Goal: Task Accomplishment & Management: Complete application form

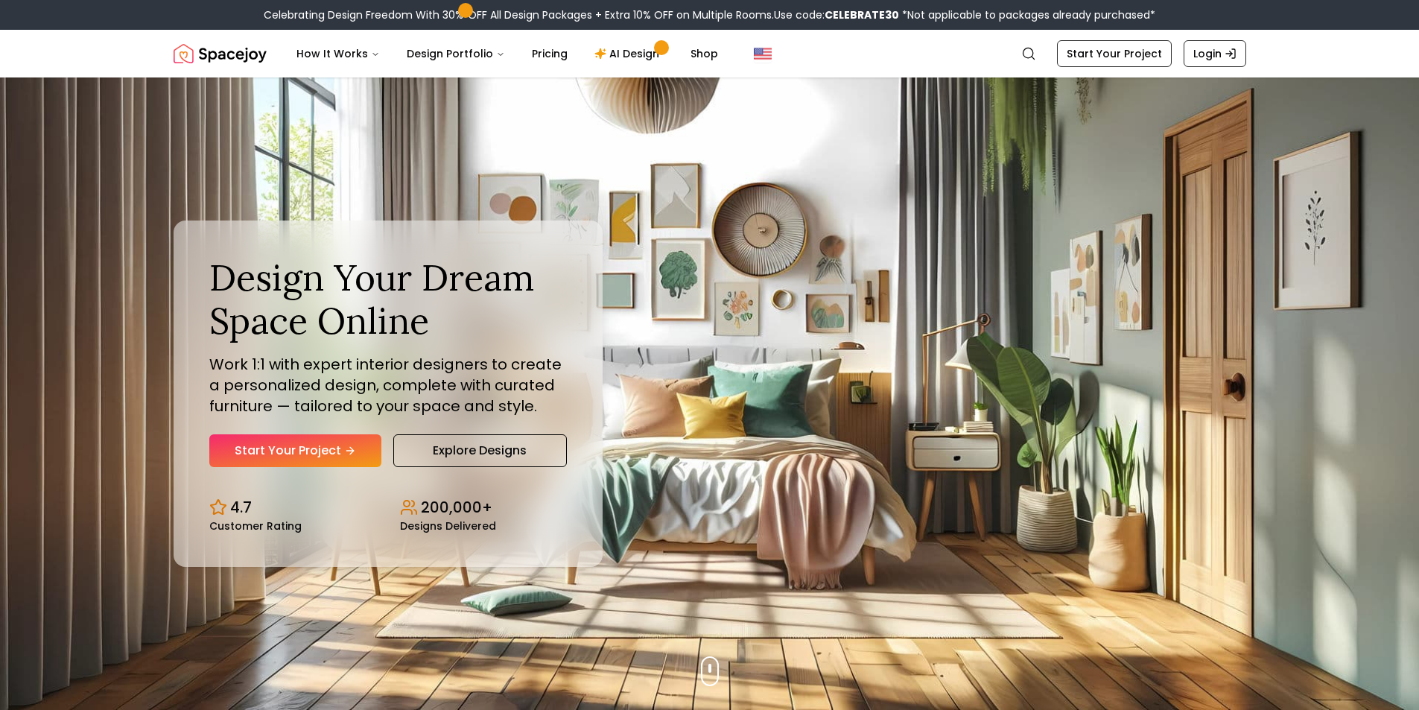
click at [338, 442] on link "Start Your Project" at bounding box center [295, 450] width 172 height 33
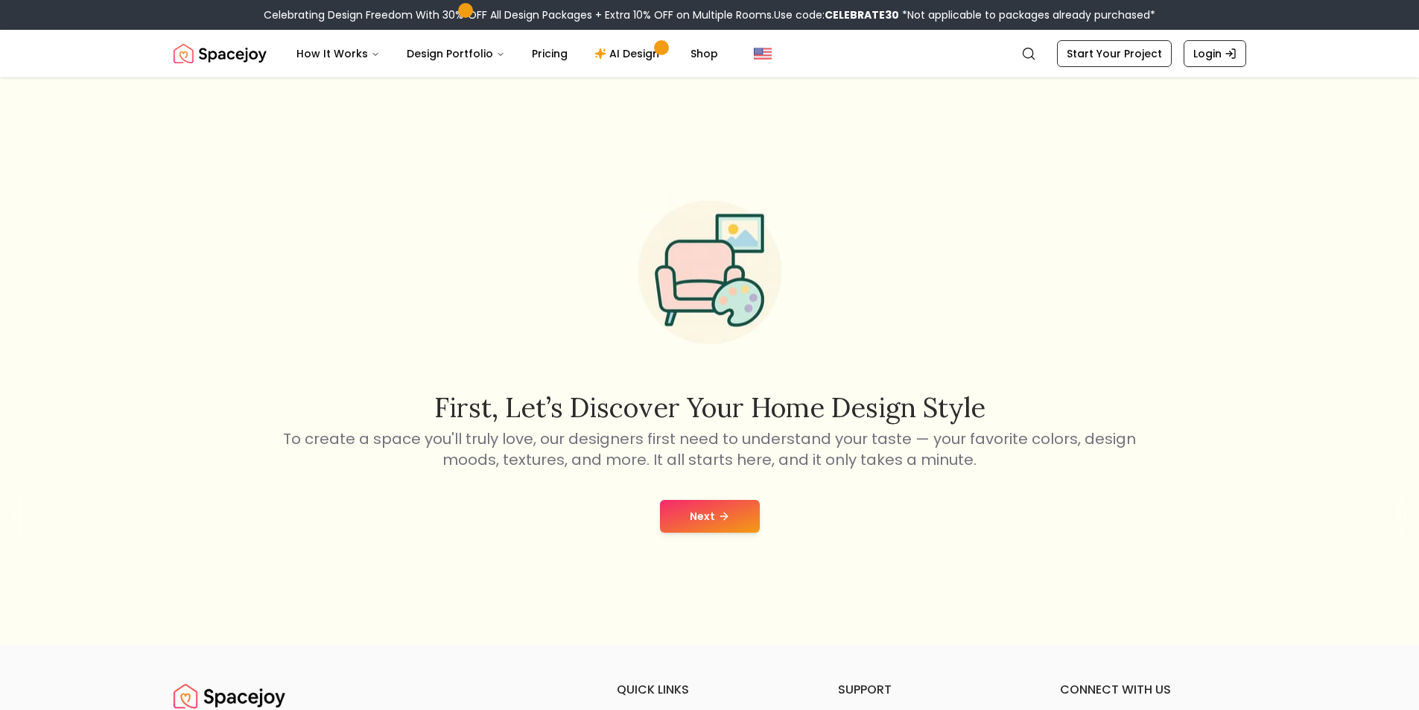
click at [731, 515] on button "Next" at bounding box center [710, 516] width 100 height 33
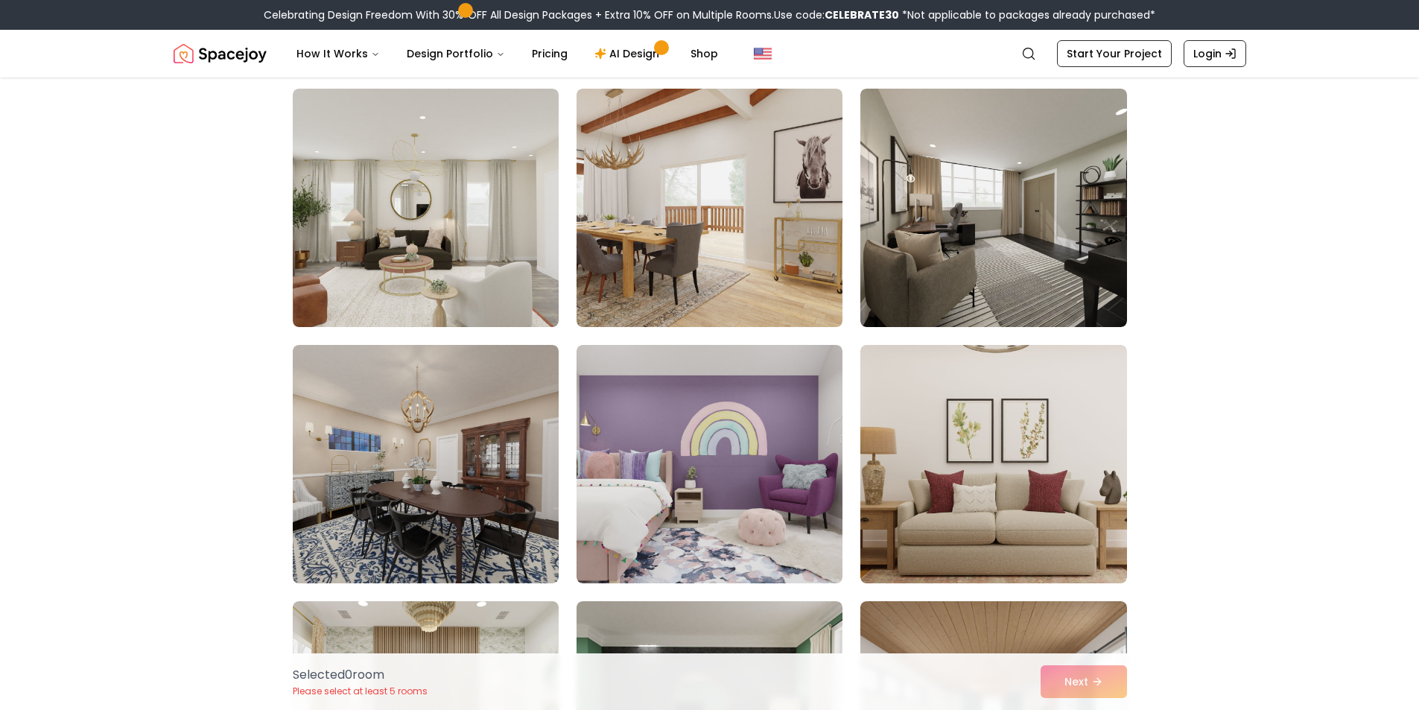
scroll to position [372, 0]
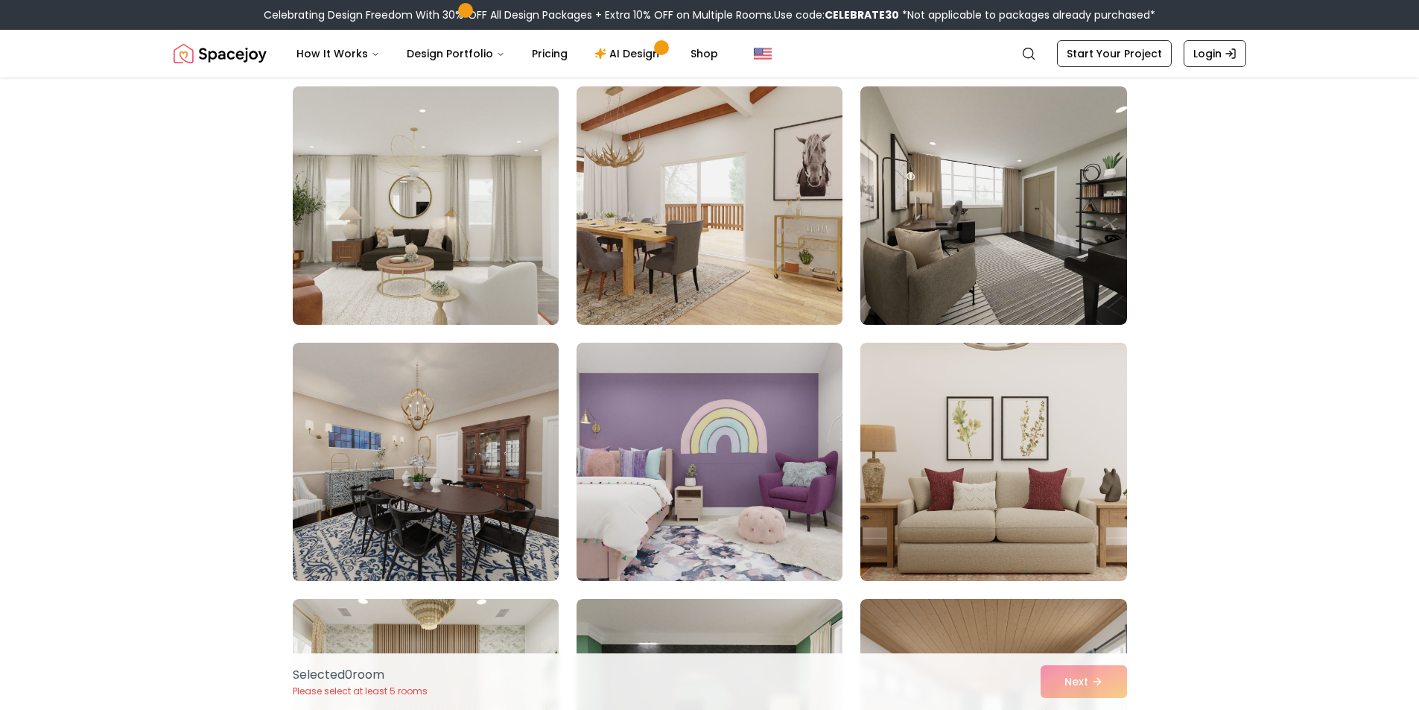
click at [423, 292] on img at bounding box center [425, 205] width 279 height 250
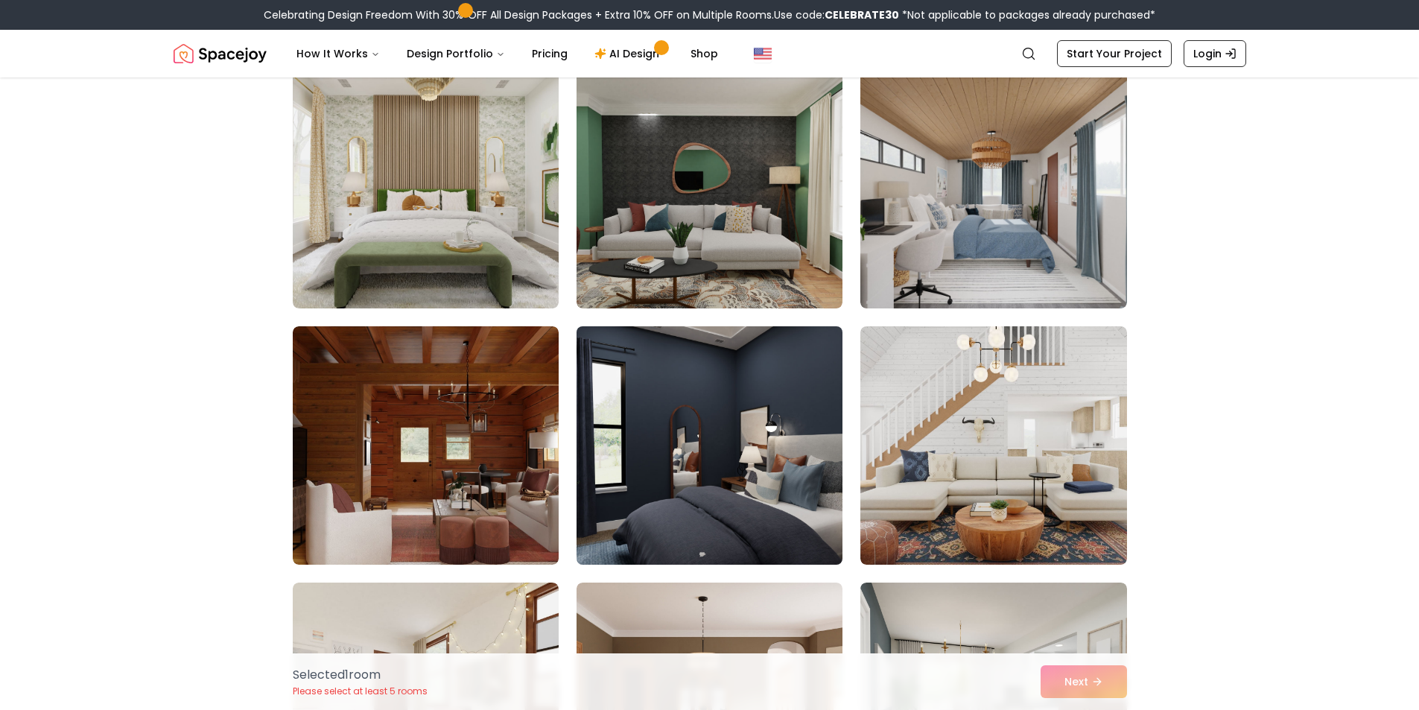
scroll to position [819, 0]
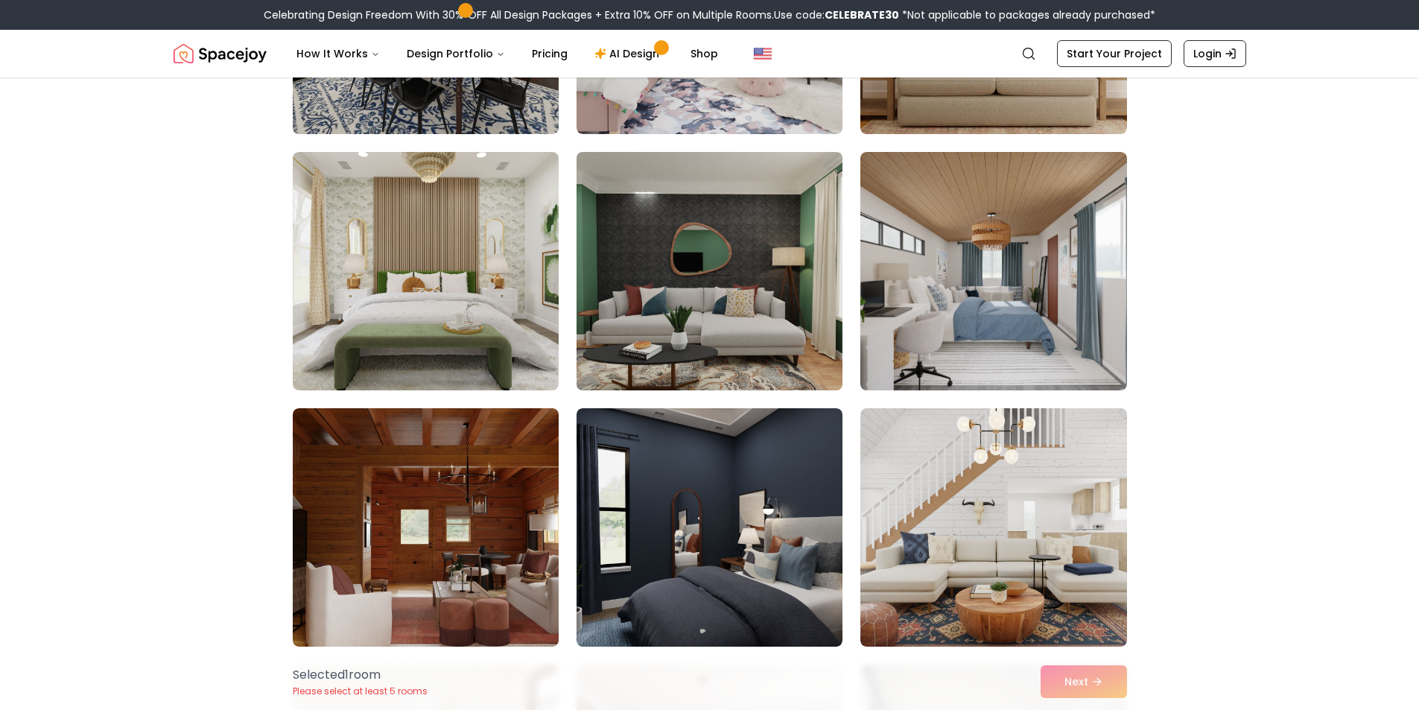
click at [731, 293] on img at bounding box center [709, 271] width 279 height 250
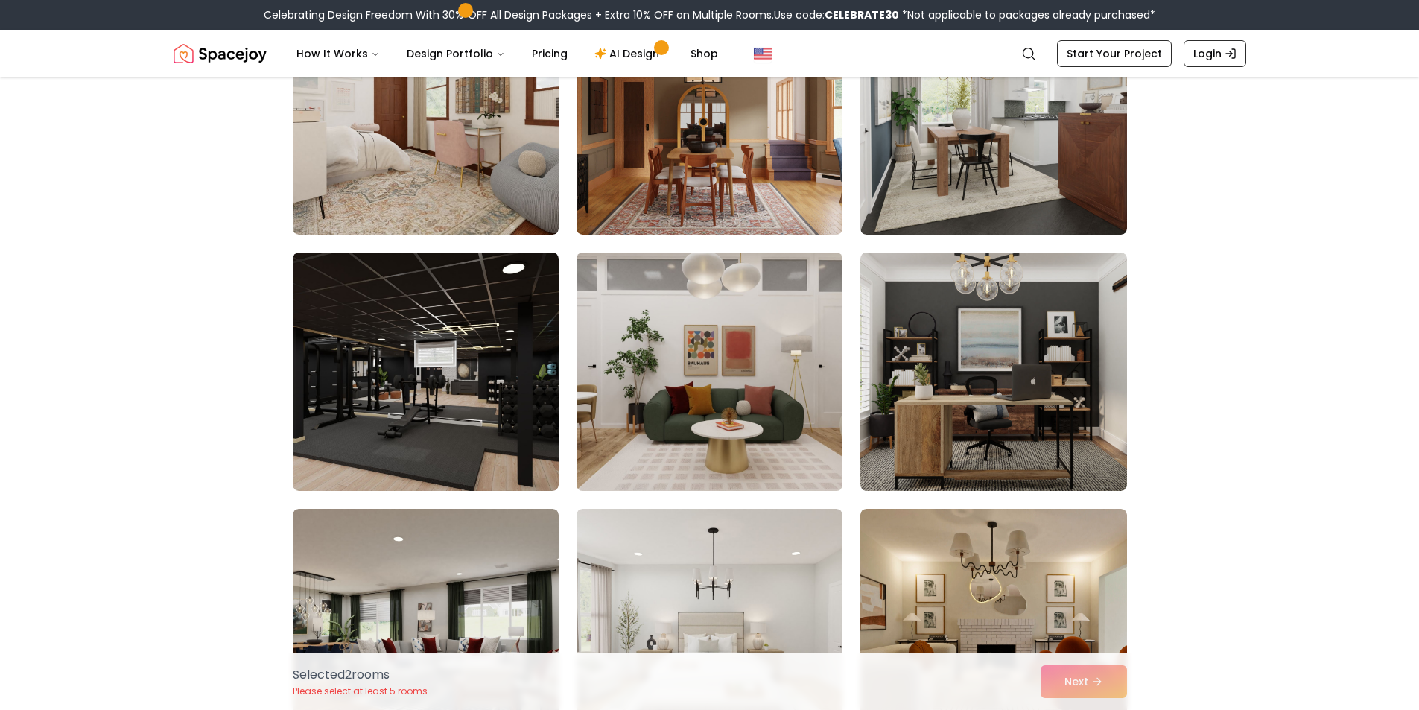
scroll to position [1490, 0]
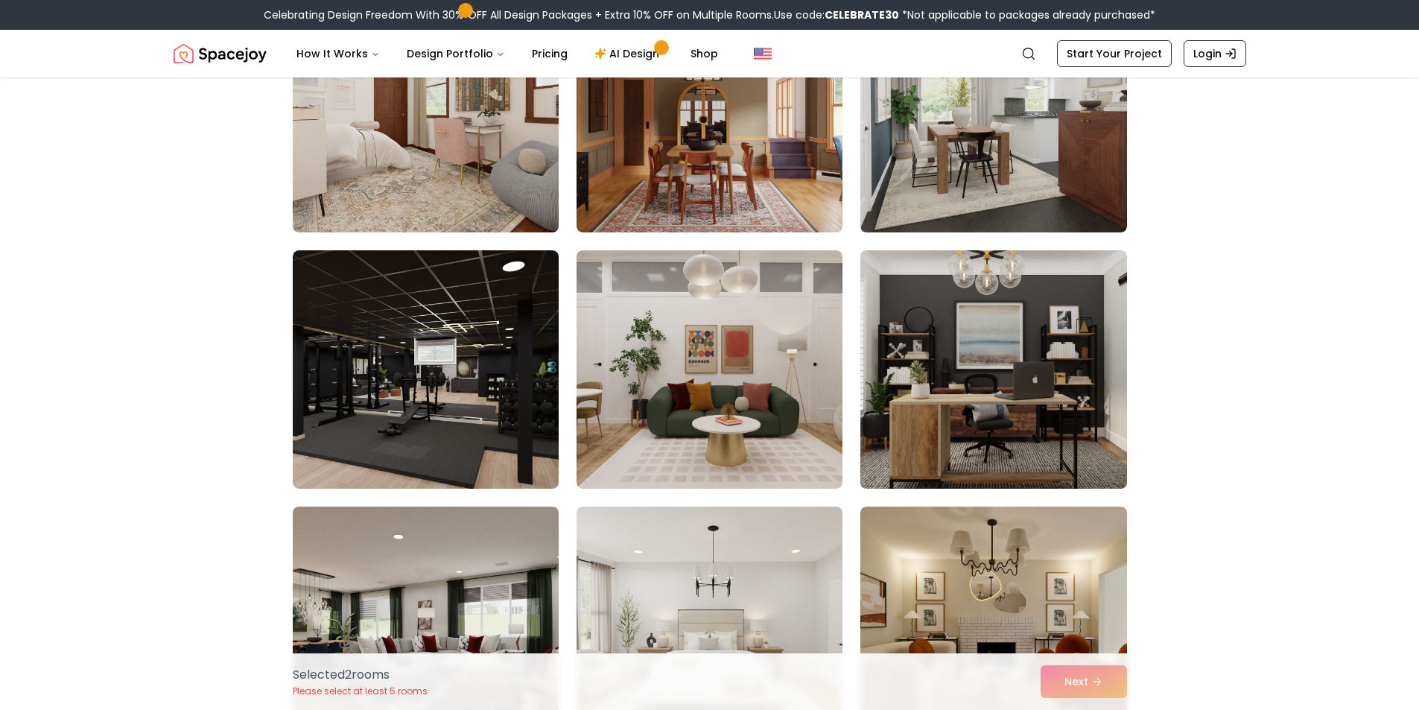
click at [1045, 415] on img at bounding box center [993, 369] width 279 height 250
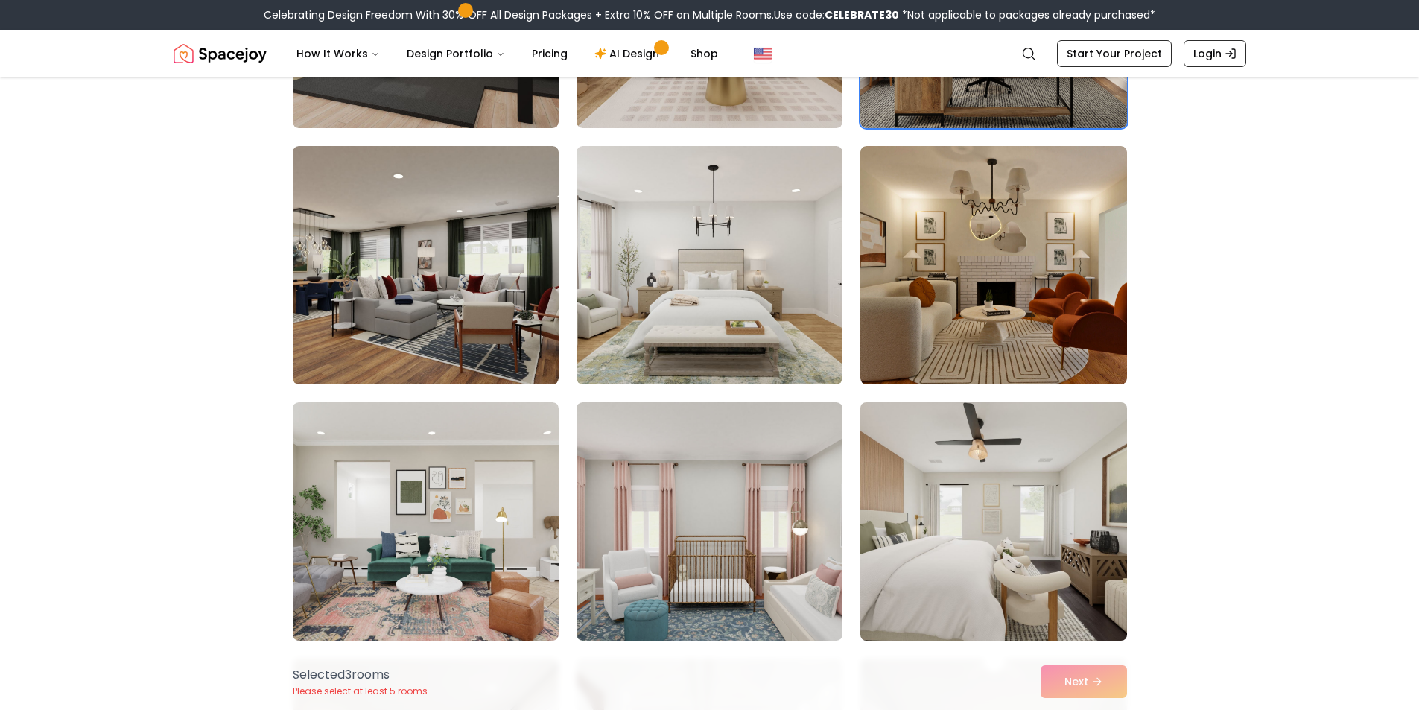
scroll to position [1862, 0]
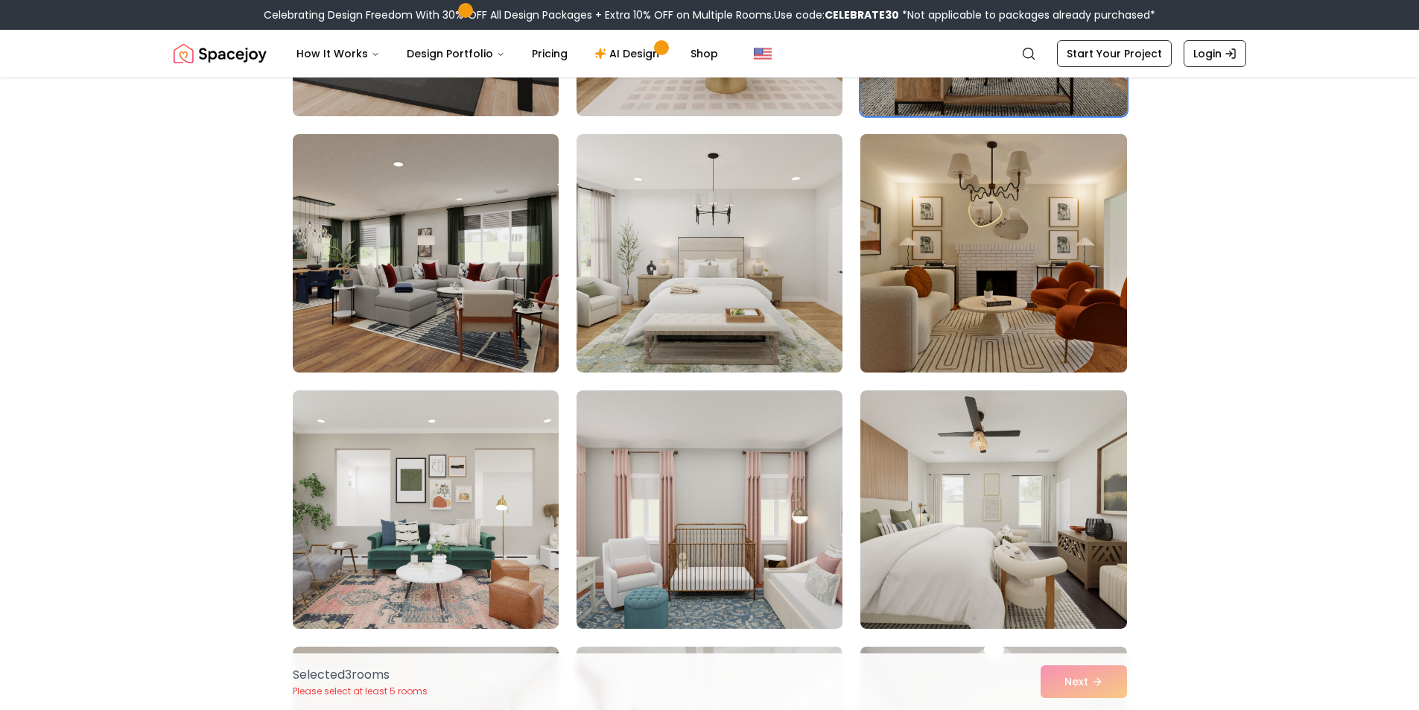
click at [991, 291] on img at bounding box center [993, 253] width 279 height 250
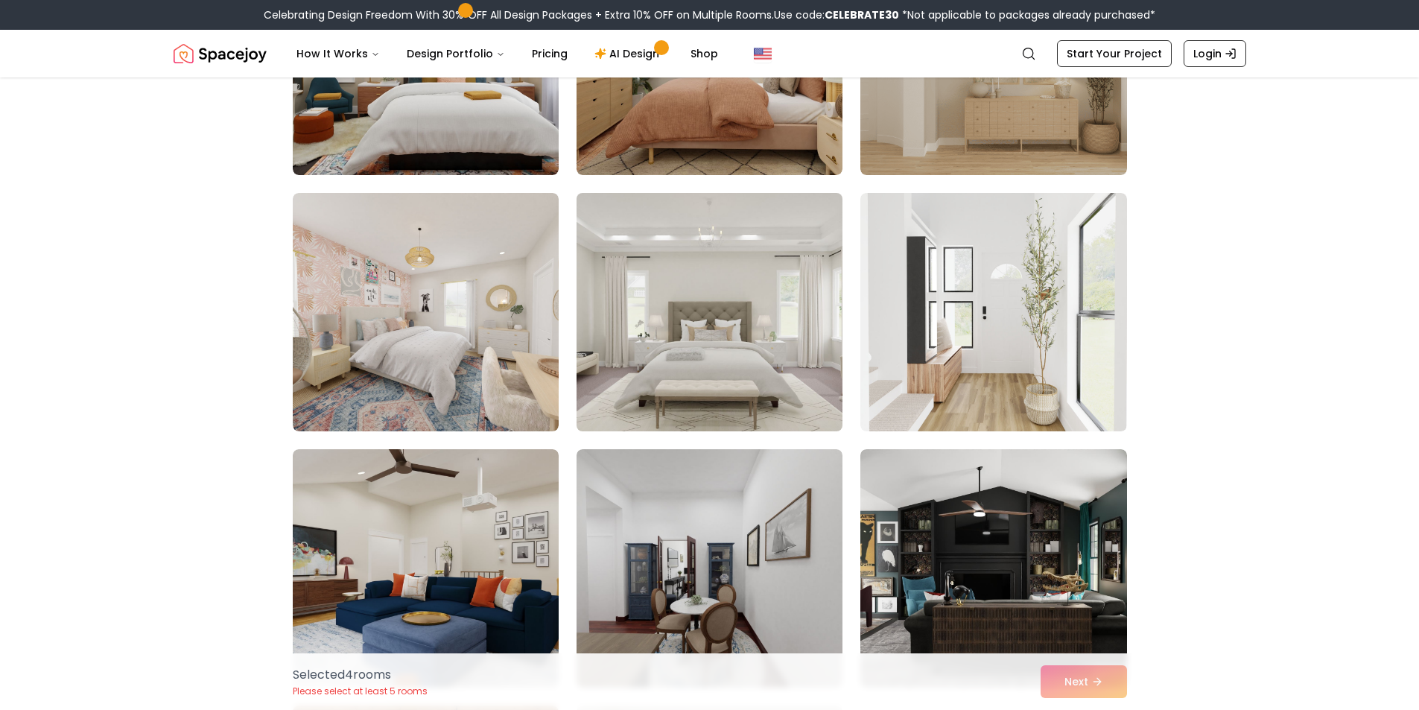
scroll to position [6182, 0]
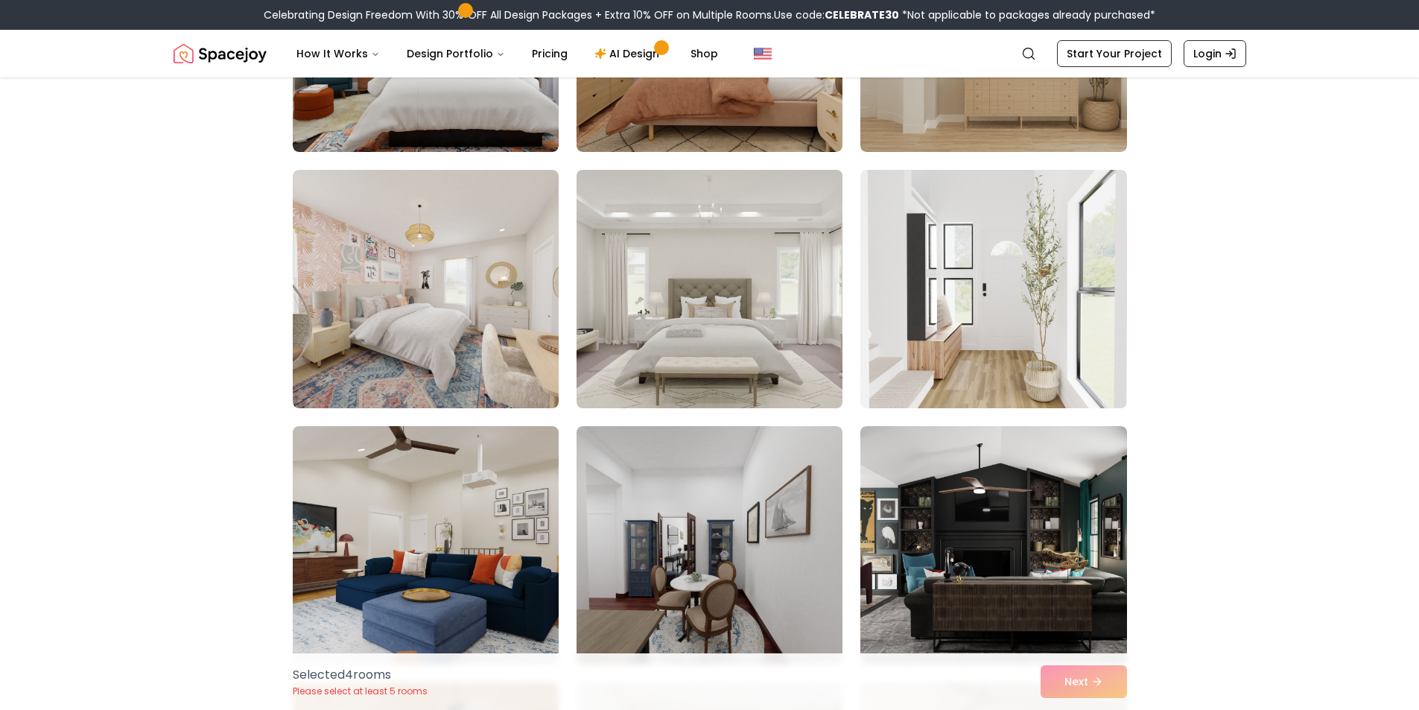
click at [639, 360] on img at bounding box center [709, 289] width 279 height 250
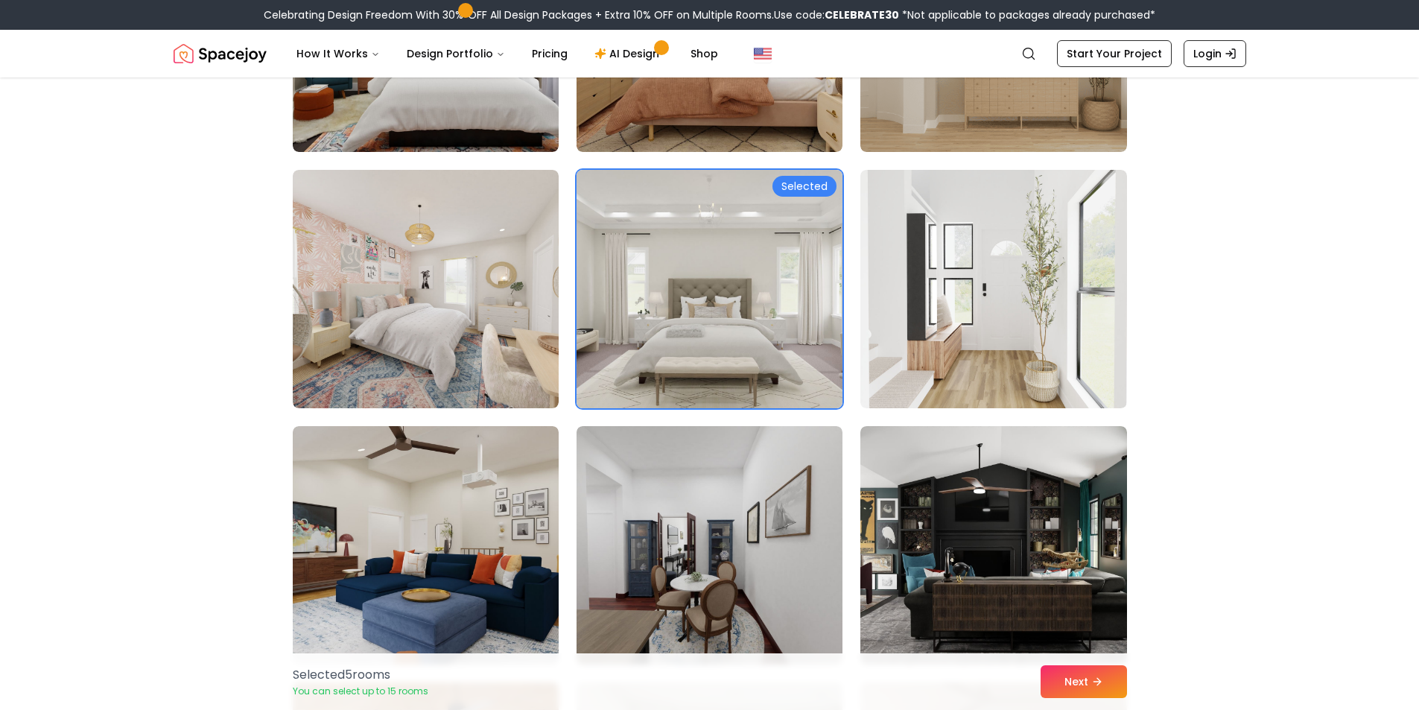
click at [639, 360] on img at bounding box center [709, 289] width 279 height 250
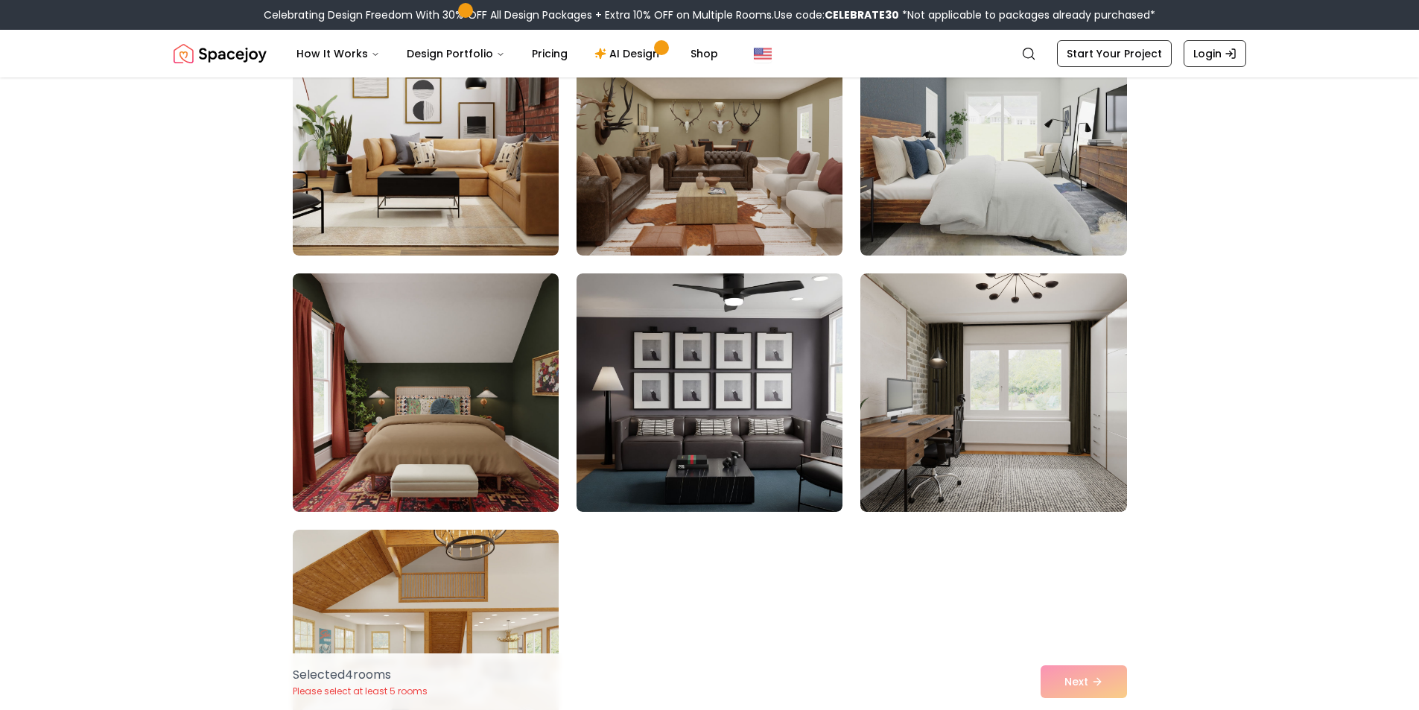
scroll to position [8044, 0]
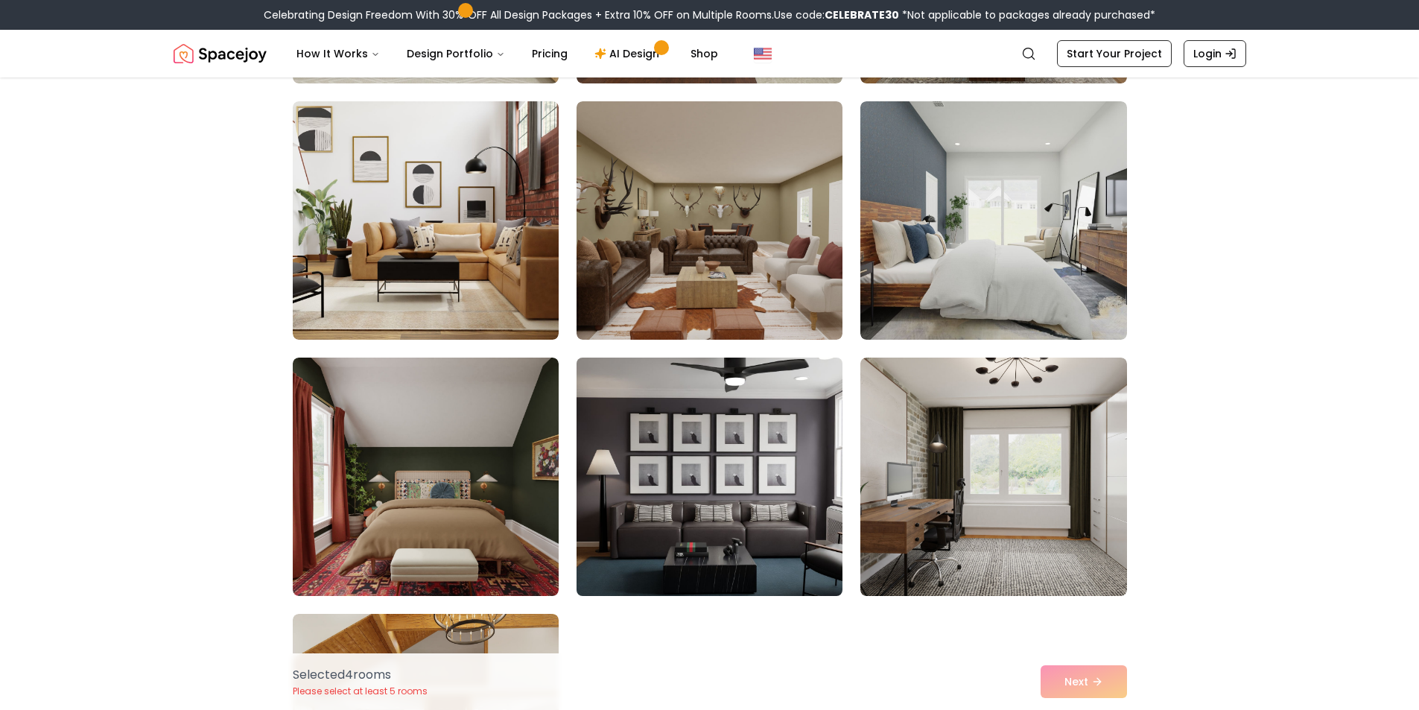
click at [702, 454] on img at bounding box center [709, 477] width 279 height 250
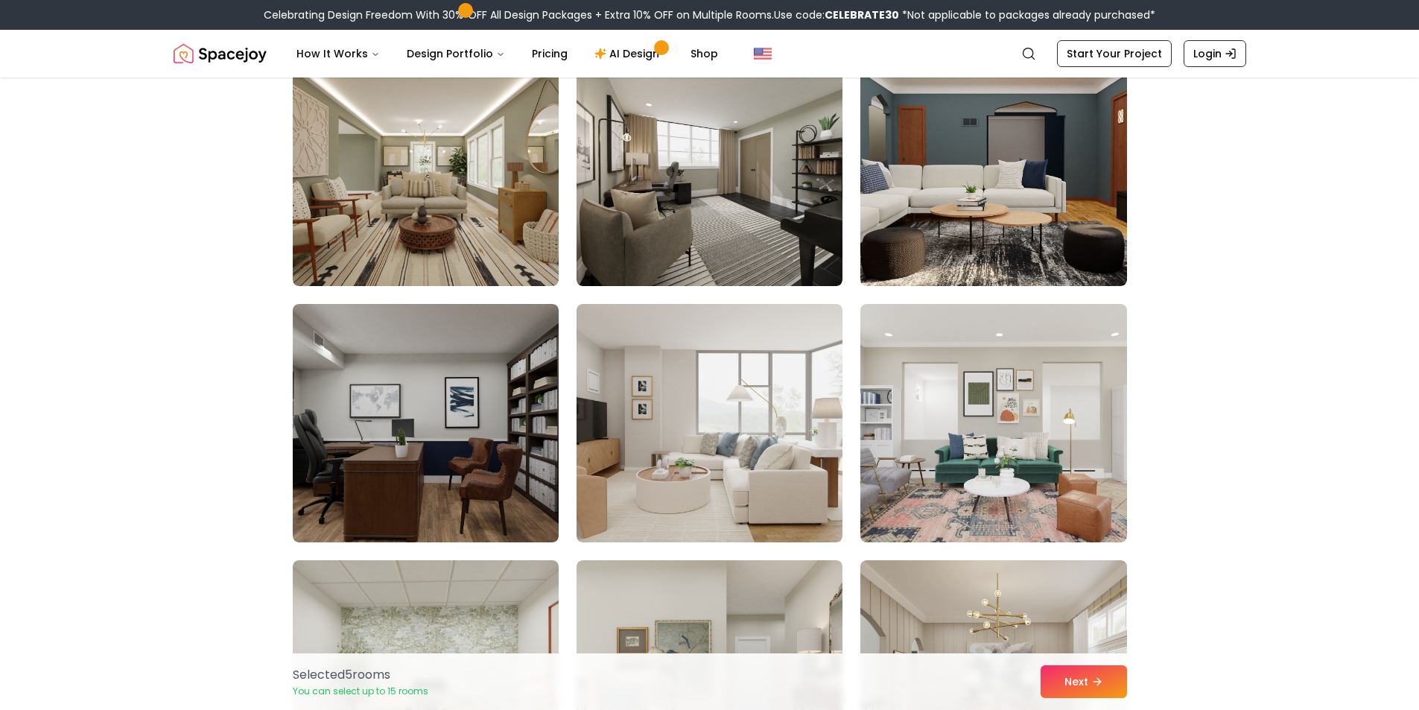
scroll to position [7299, 0]
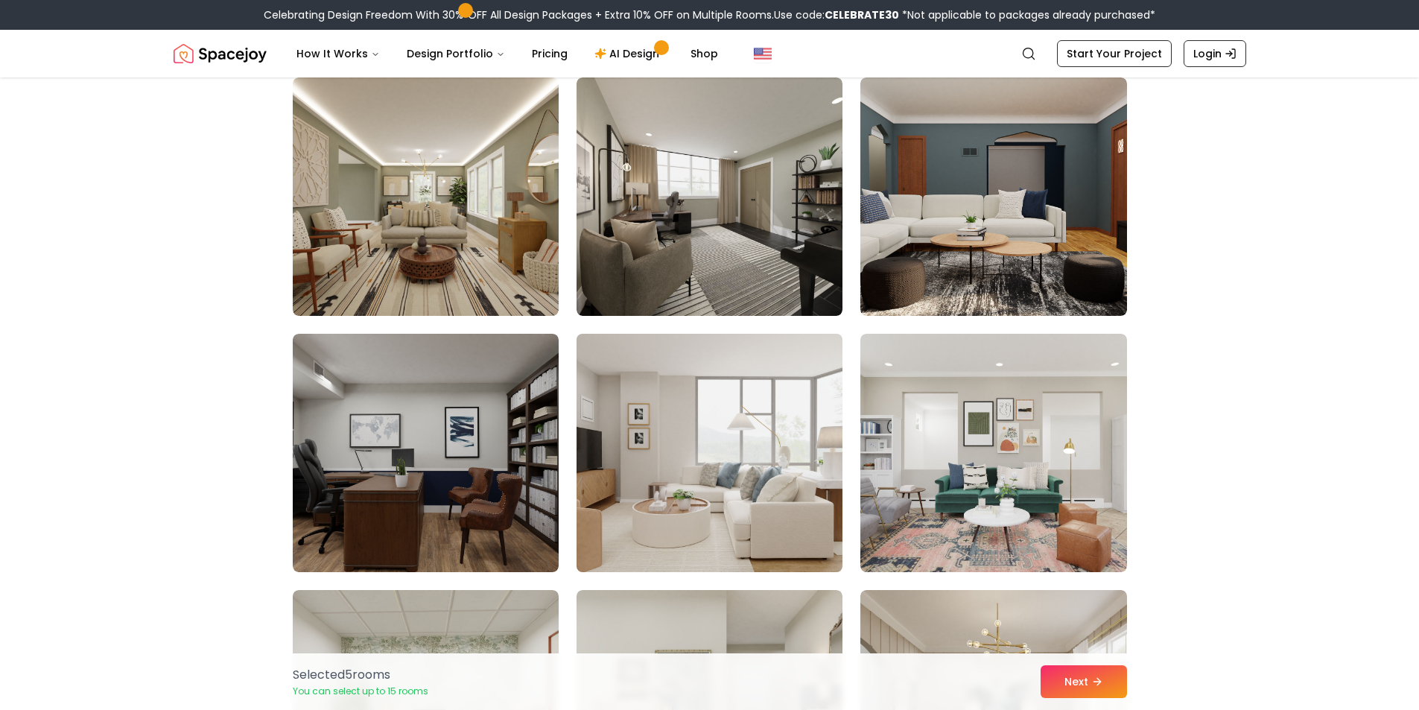
click at [682, 420] on img at bounding box center [709, 453] width 279 height 250
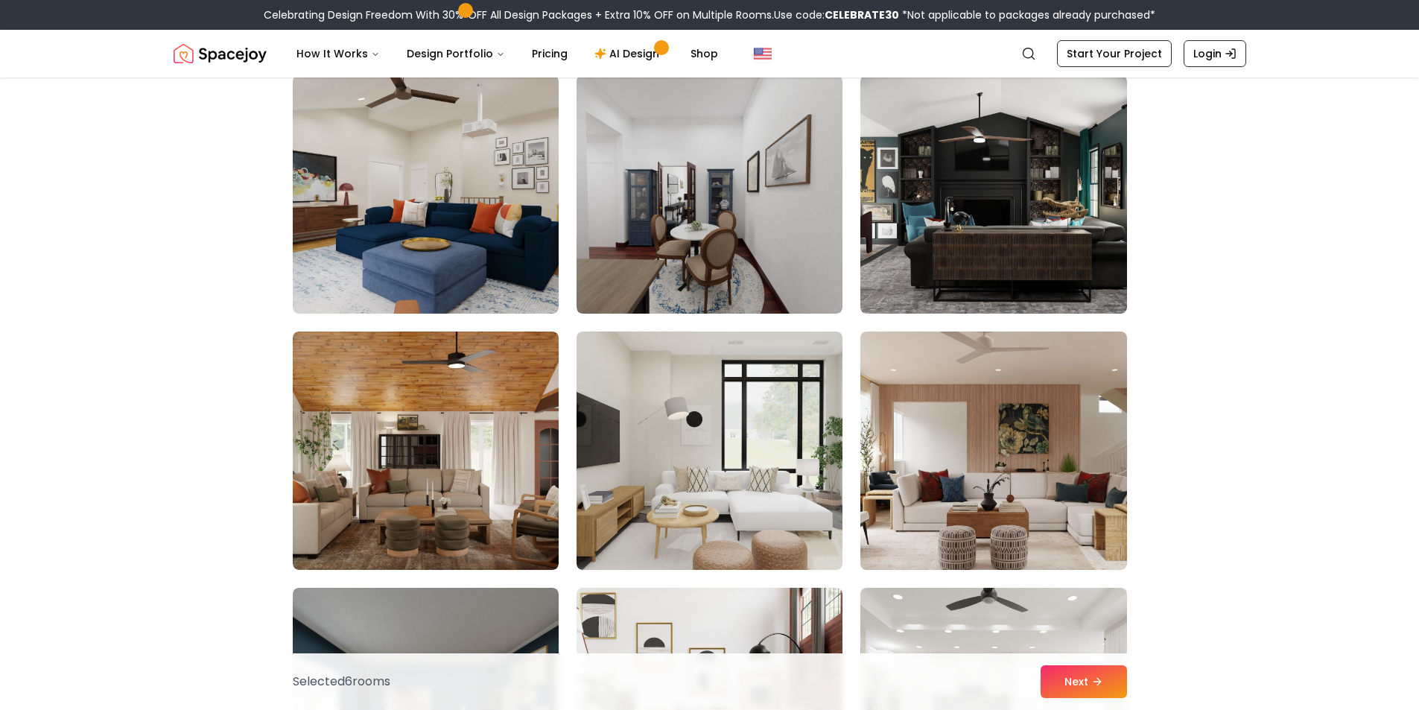
scroll to position [6480, 0]
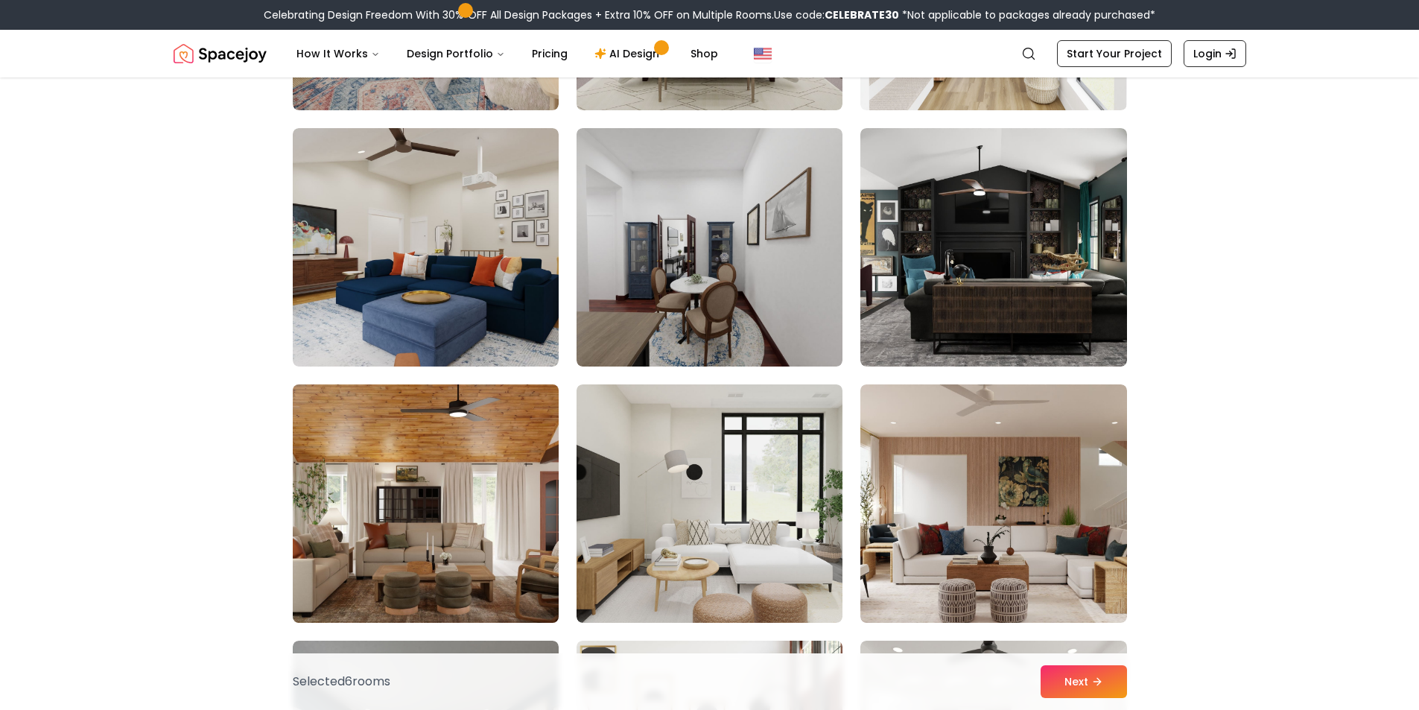
click at [462, 483] on img at bounding box center [425, 503] width 279 height 250
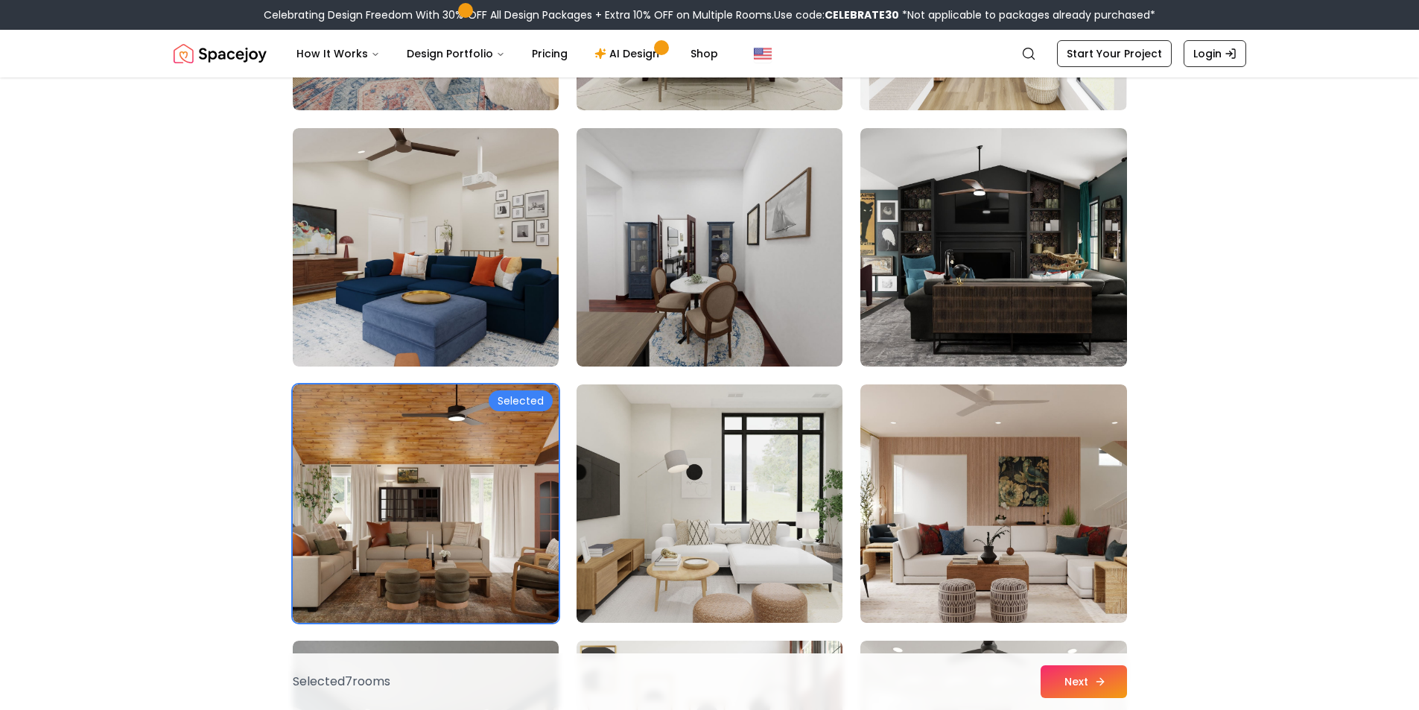
click at [1064, 679] on button "Next" at bounding box center [1084, 681] width 86 height 33
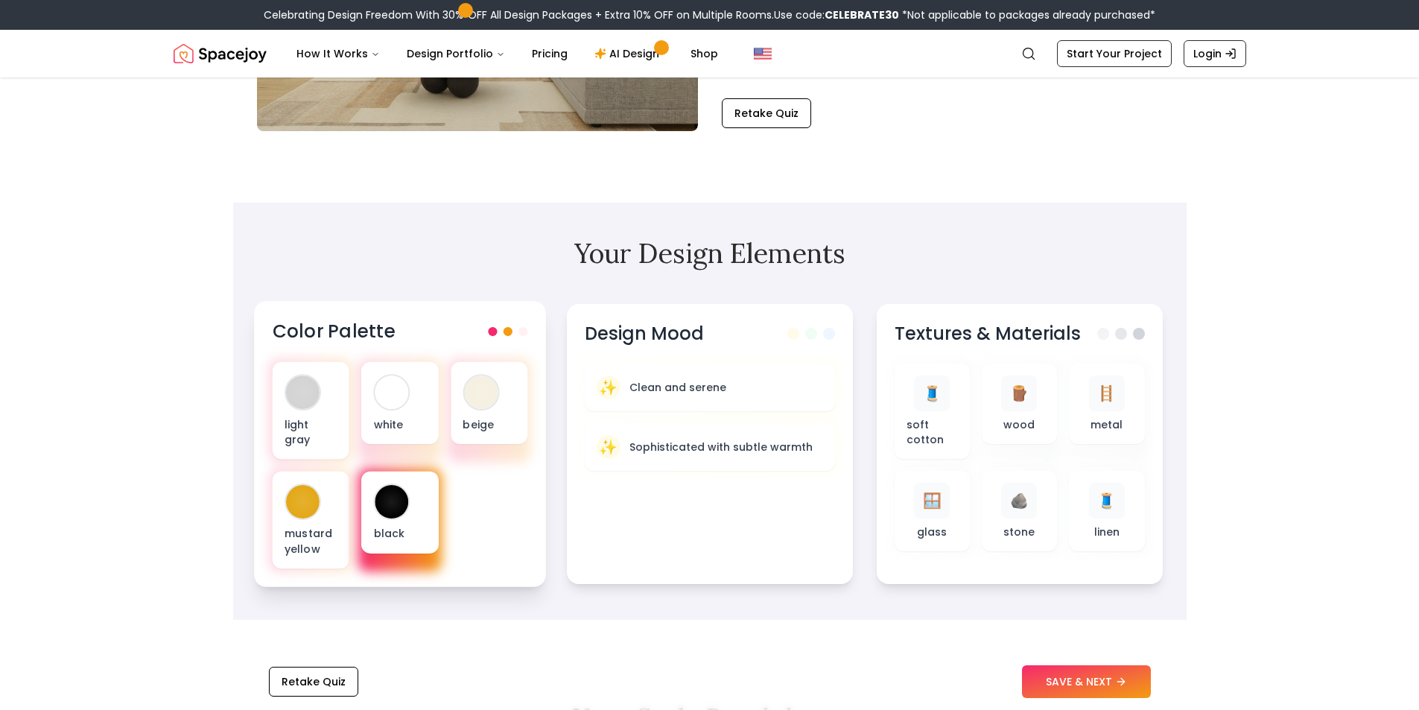
scroll to position [298, 0]
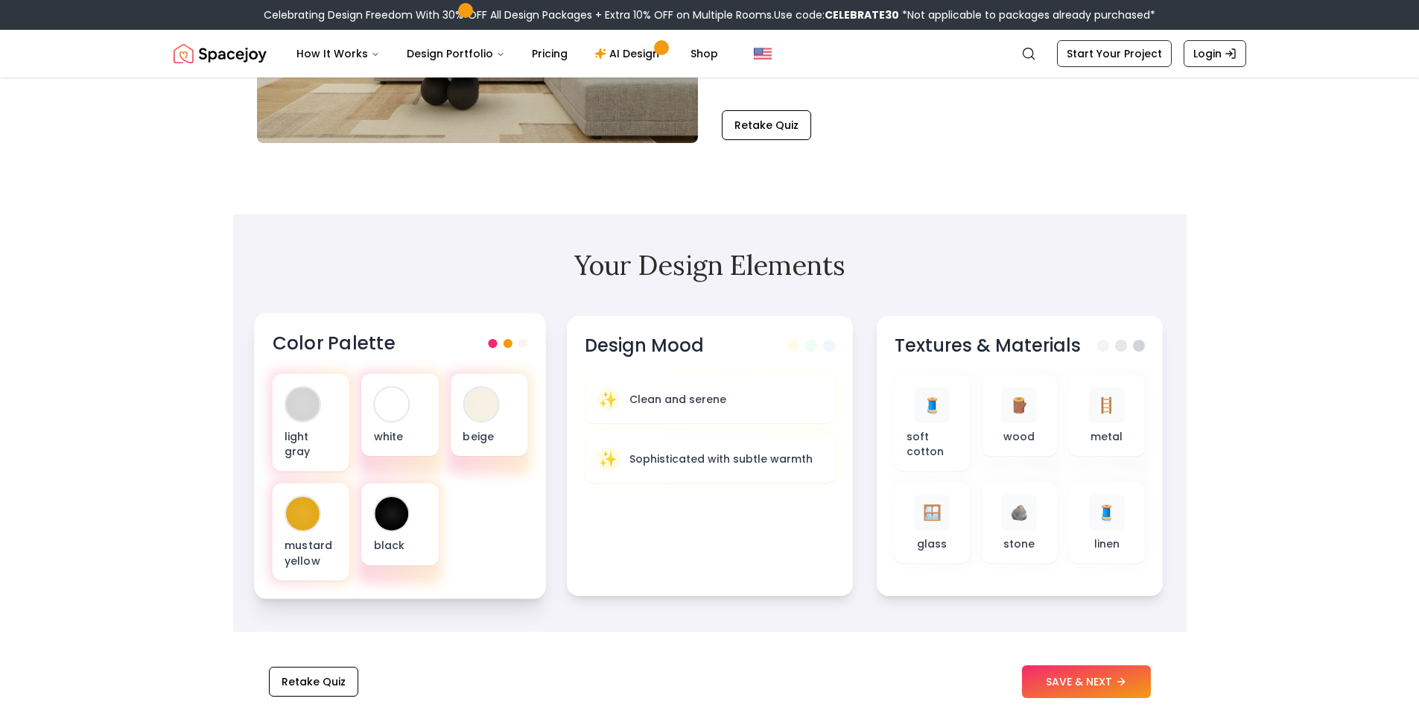
click at [525, 497] on div "light gray white beige mustard yellow black" at bounding box center [399, 477] width 255 height 206
click at [509, 343] on span at bounding box center [507, 343] width 9 height 9
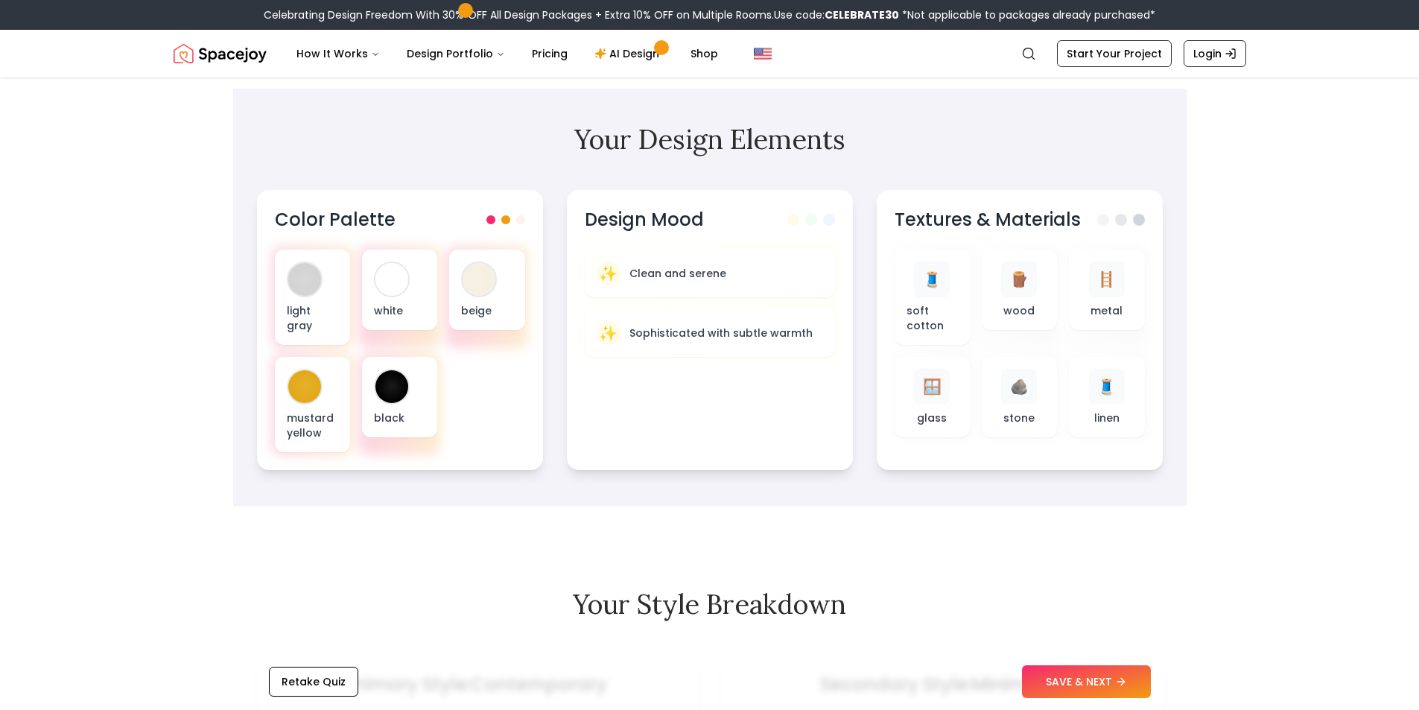
scroll to position [223, 0]
